Goal: Navigation & Orientation: Find specific page/section

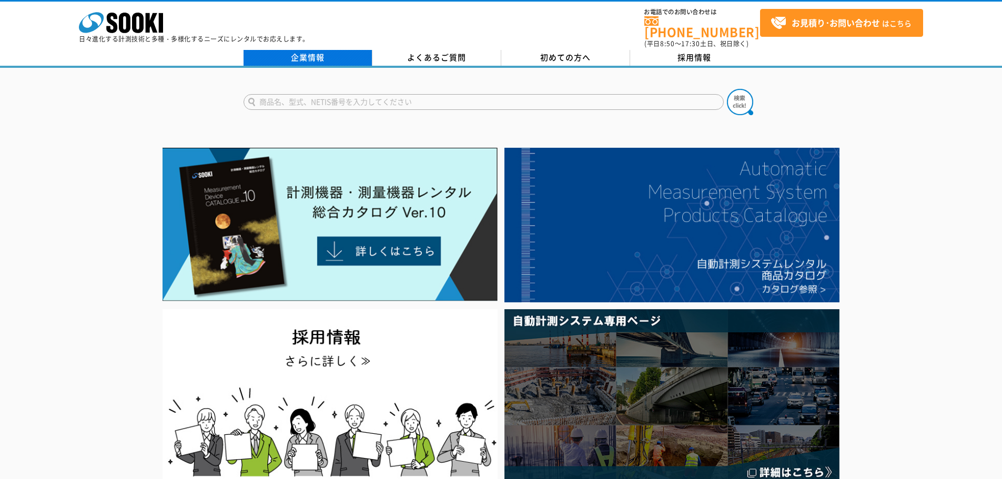
click at [301, 52] on link "企業情報" at bounding box center [307, 58] width 129 height 16
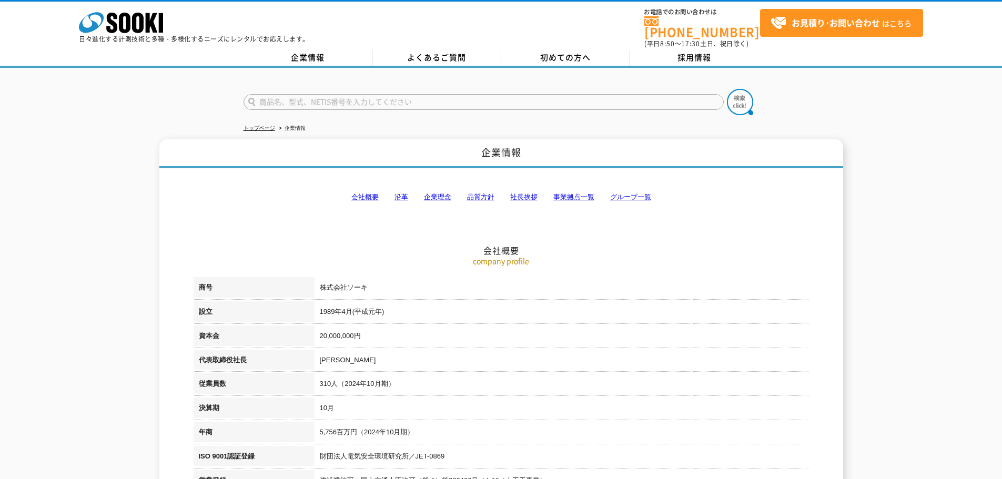
click at [559, 193] on link "事業拠点一覧" at bounding box center [573, 197] width 41 height 8
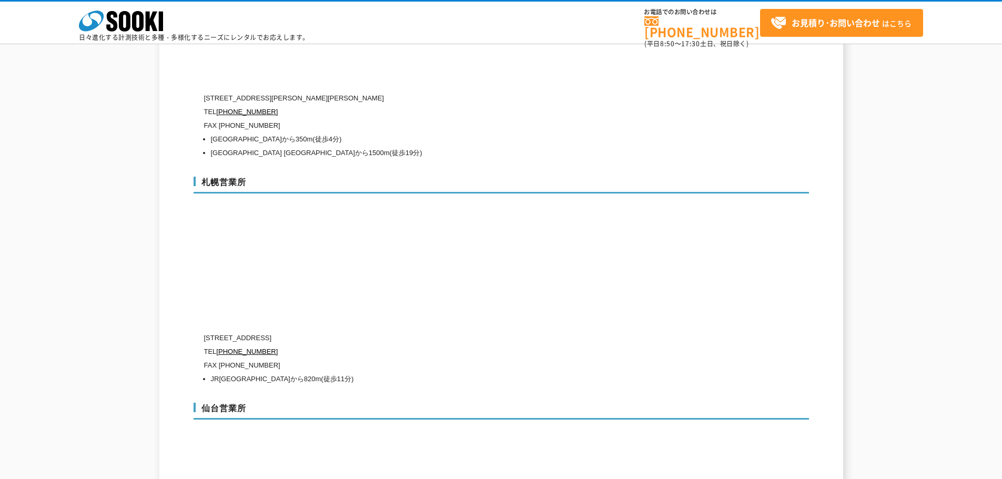
scroll to position [2953, 0]
